Goal: Transaction & Acquisition: Purchase product/service

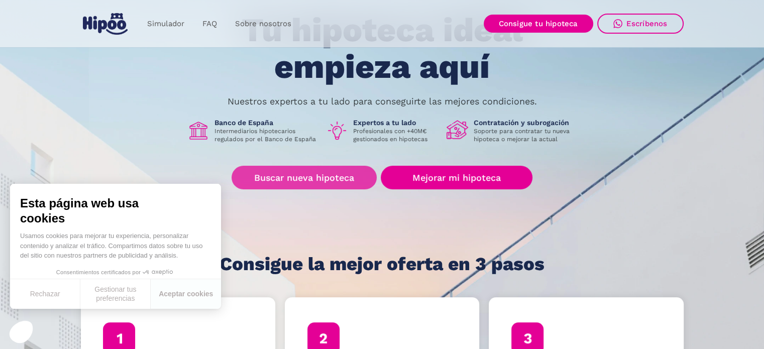
click at [346, 177] on link "Buscar nueva hipoteca" at bounding box center [304, 178] width 145 height 24
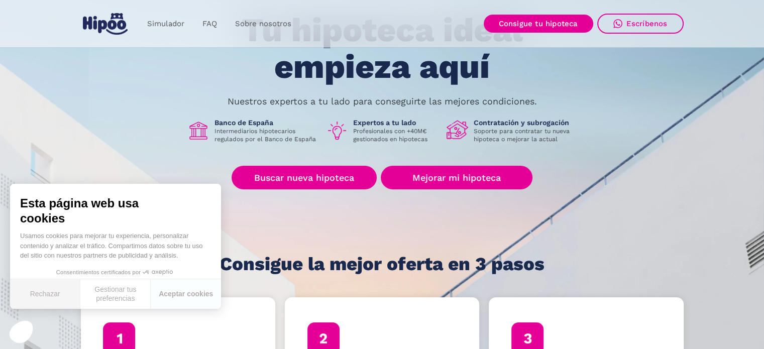
click at [45, 294] on button "Rechazar" at bounding box center [45, 294] width 70 height 30
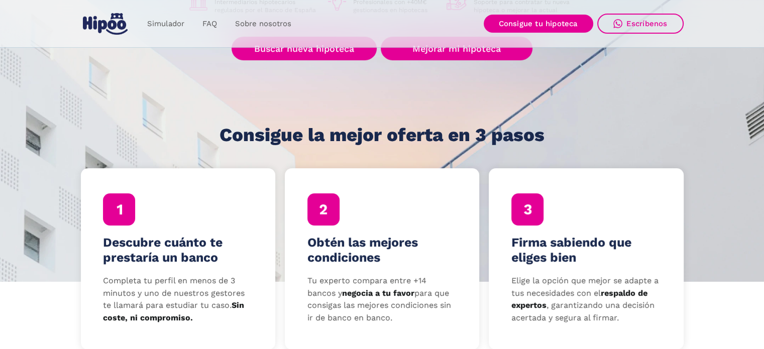
scroll to position [251, 0]
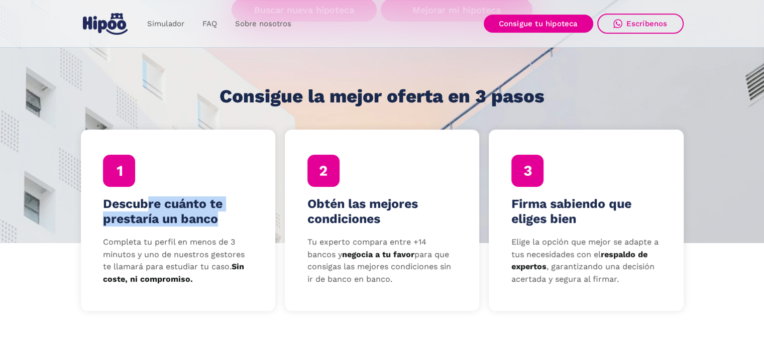
drag, startPoint x: 147, startPoint y: 202, endPoint x: 252, endPoint y: 220, distance: 106.5
click at [230, 222] on h4 "Descubre cuánto te prestaría un banco" at bounding box center [178, 211] width 150 height 30
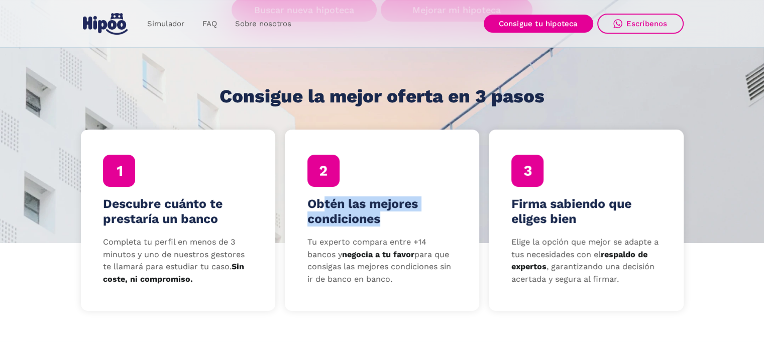
drag, startPoint x: 330, startPoint y: 209, endPoint x: 407, endPoint y: 218, distance: 77.4
click at [396, 218] on h4 "Obtén las mejores condiciones" at bounding box center [382, 211] width 150 height 30
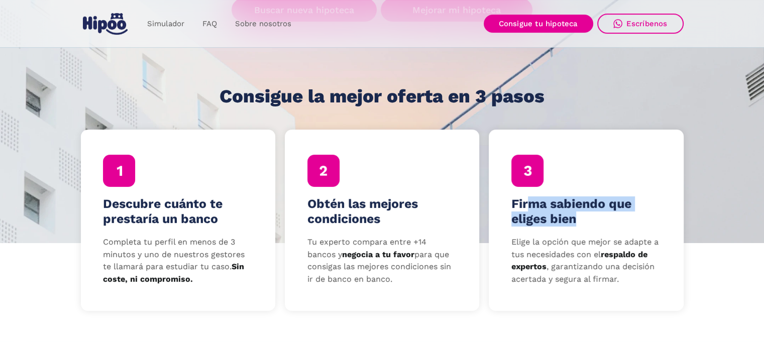
drag, startPoint x: 530, startPoint y: 197, endPoint x: 589, endPoint y: 218, distance: 62.1
click at [589, 218] on h4 "Firma sabiendo que eliges bien" at bounding box center [586, 211] width 150 height 30
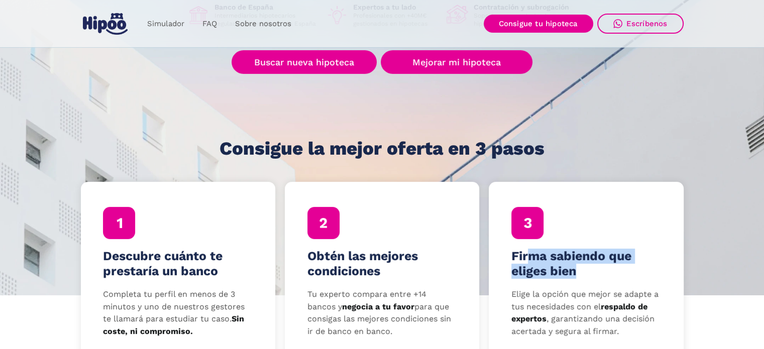
scroll to position [0, 0]
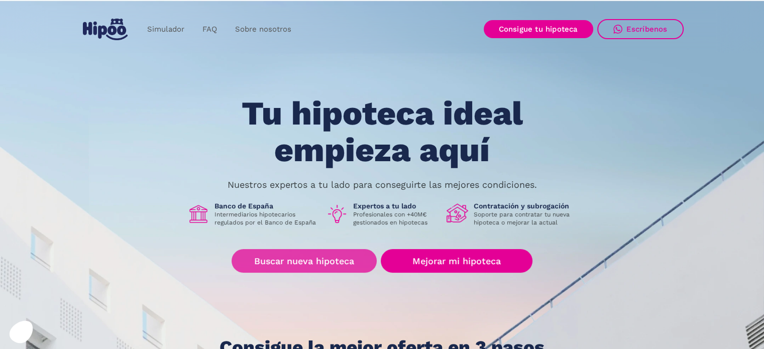
click at [308, 257] on link "Buscar nueva hipoteca" at bounding box center [304, 261] width 145 height 24
